Goal: Register for event/course

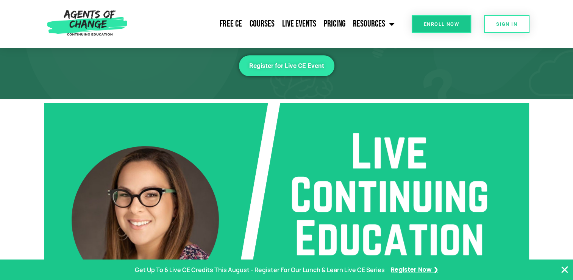
click at [283, 69] on span "Register for Live CE Event" at bounding box center [286, 66] width 75 height 6
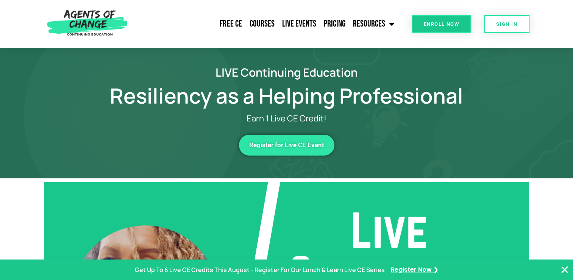
click at [309, 145] on span "Register for Live CE Event" at bounding box center [286, 145] width 75 height 6
